Goal: Task Accomplishment & Management: Manage account settings

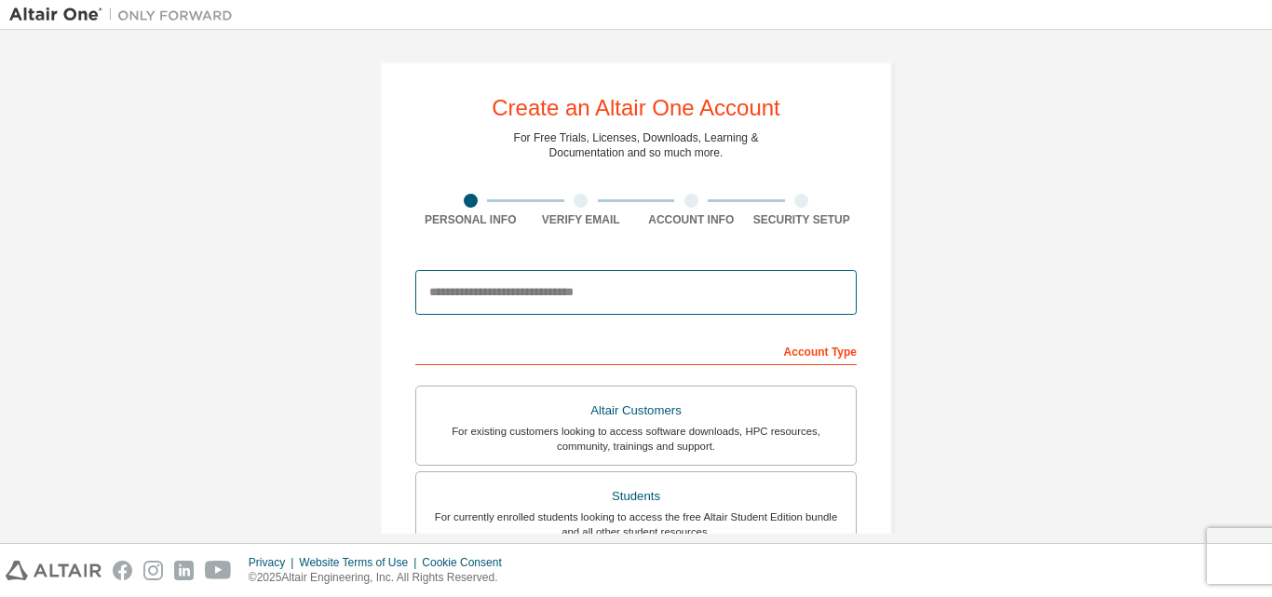
click at [499, 290] on input "email" at bounding box center [635, 292] width 441 height 45
type input "**********"
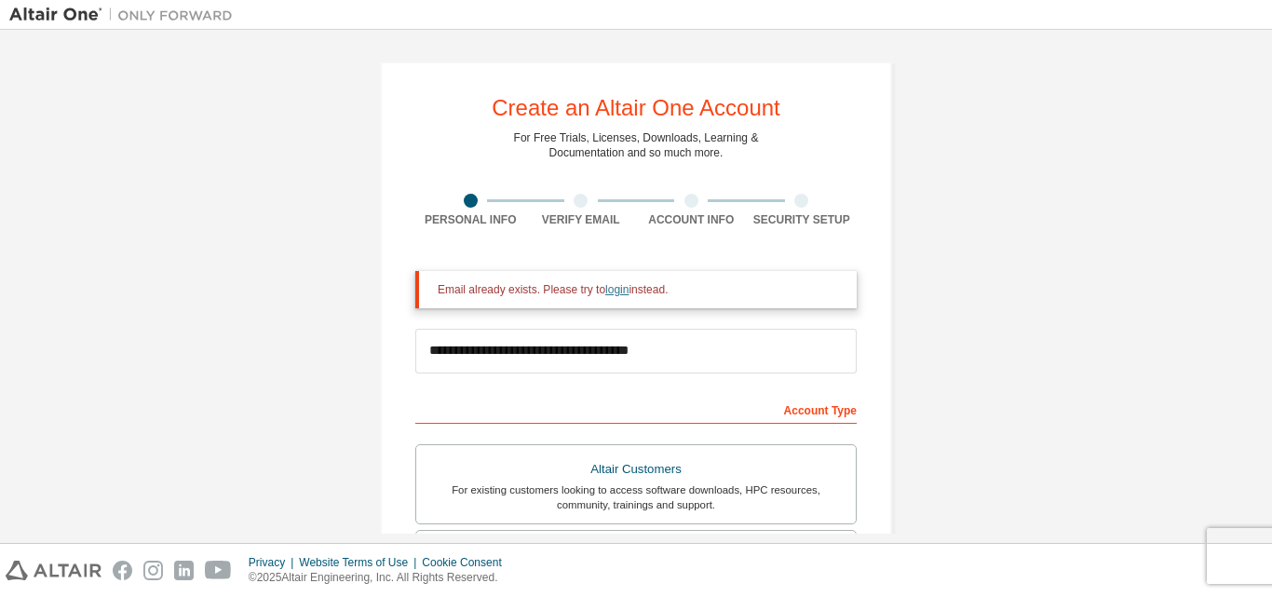
click at [611, 293] on link "login" at bounding box center [616, 289] width 23 height 13
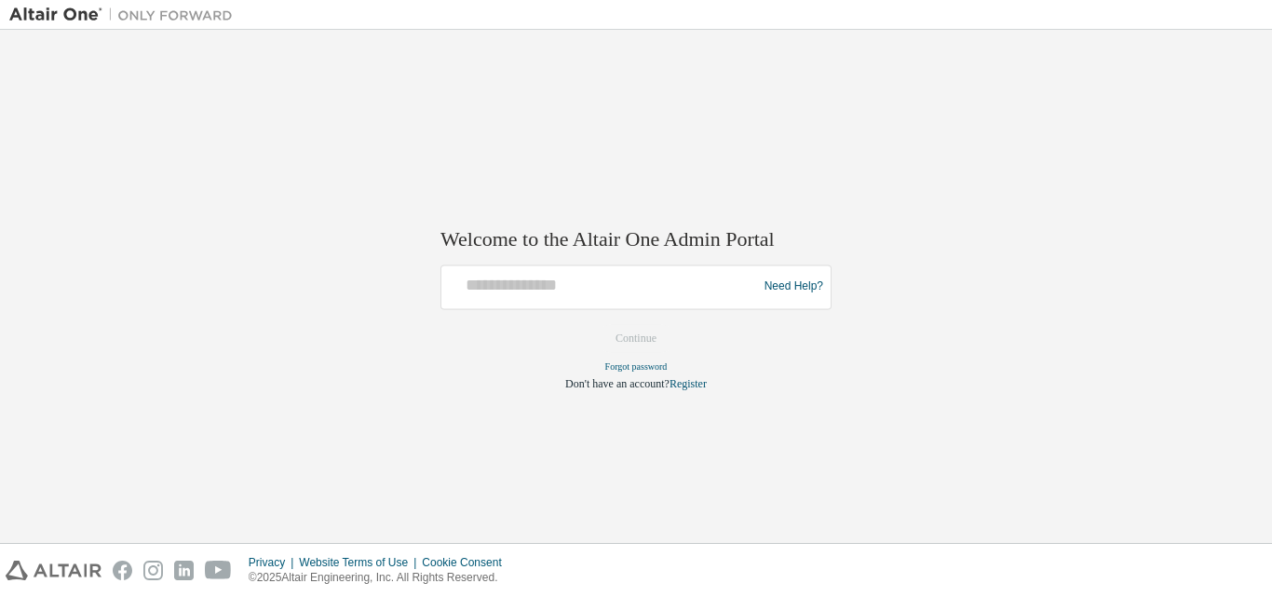
click at [630, 297] on div at bounding box center [602, 286] width 306 height 35
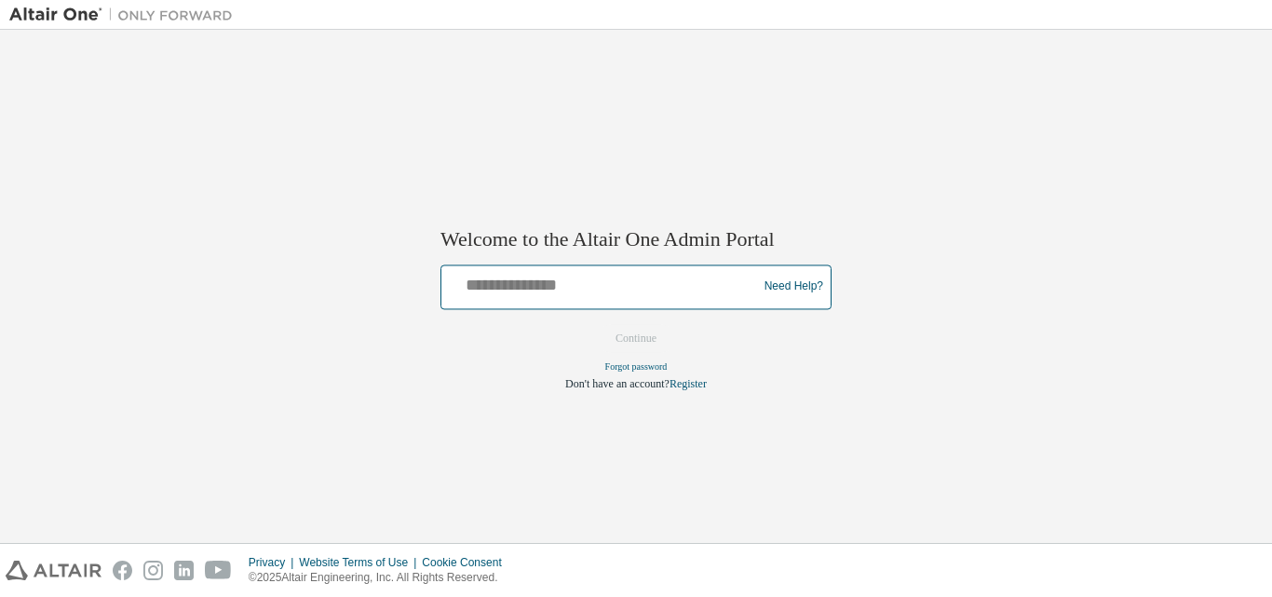
click at [495, 282] on input "text" at bounding box center [602, 282] width 306 height 27
type input "*"
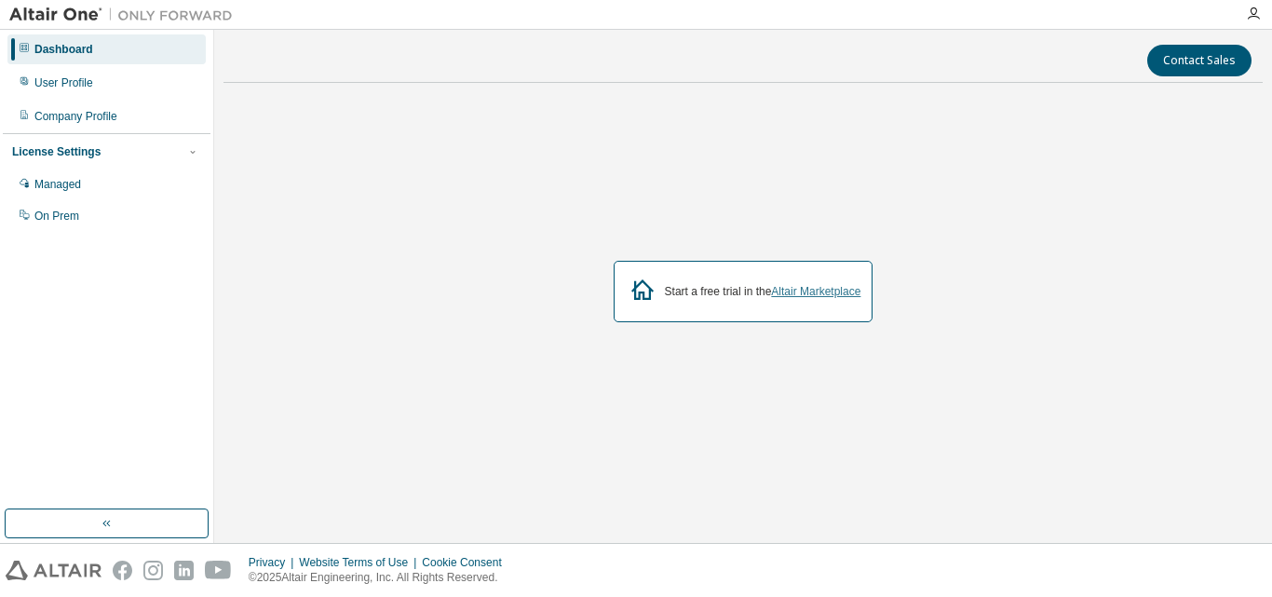
click at [803, 291] on link "Altair Marketplace" at bounding box center [815, 291] width 89 height 13
